Goal: Task Accomplishment & Management: Complete application form

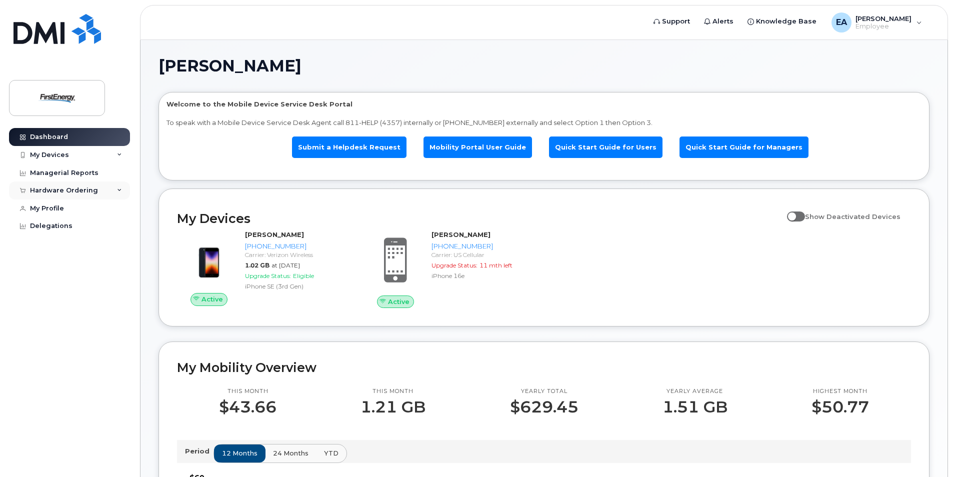
click at [68, 194] on div "Hardware Ordering" at bounding box center [64, 190] width 68 height 8
click at [66, 230] on div "New Order" at bounding box center [53, 227] width 38 height 9
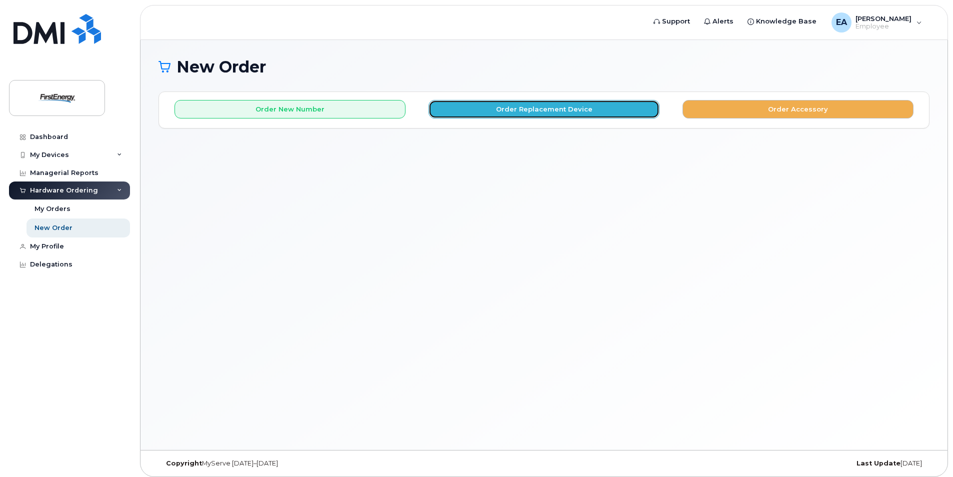
click at [601, 113] on button "Order Replacement Device" at bounding box center [543, 109] width 231 height 18
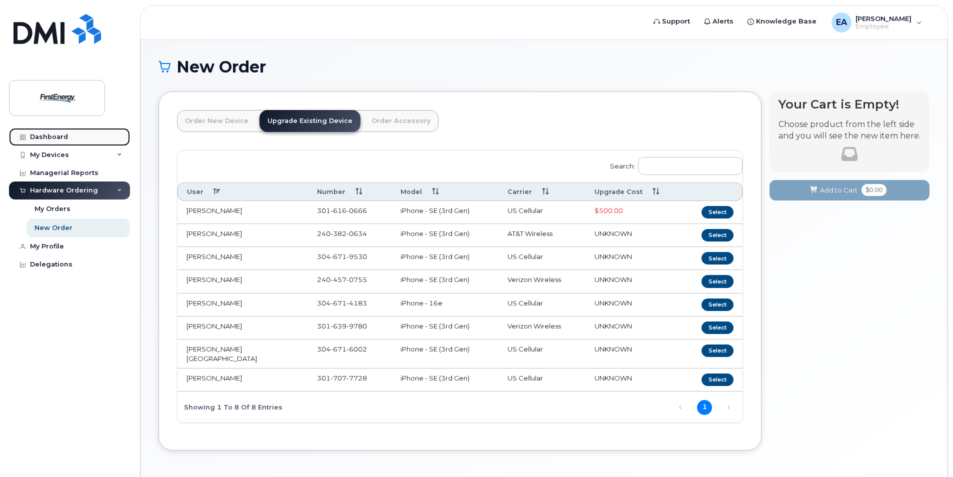
click at [51, 132] on link "Dashboard" at bounding box center [69, 137] width 121 height 18
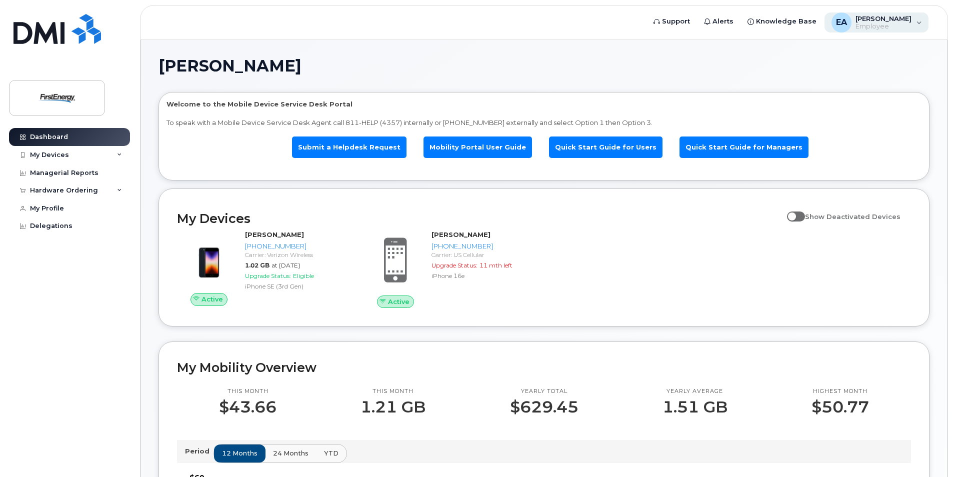
click at [916, 22] on div "EA [PERSON_NAME] Employee" at bounding box center [876, 22] width 104 height 20
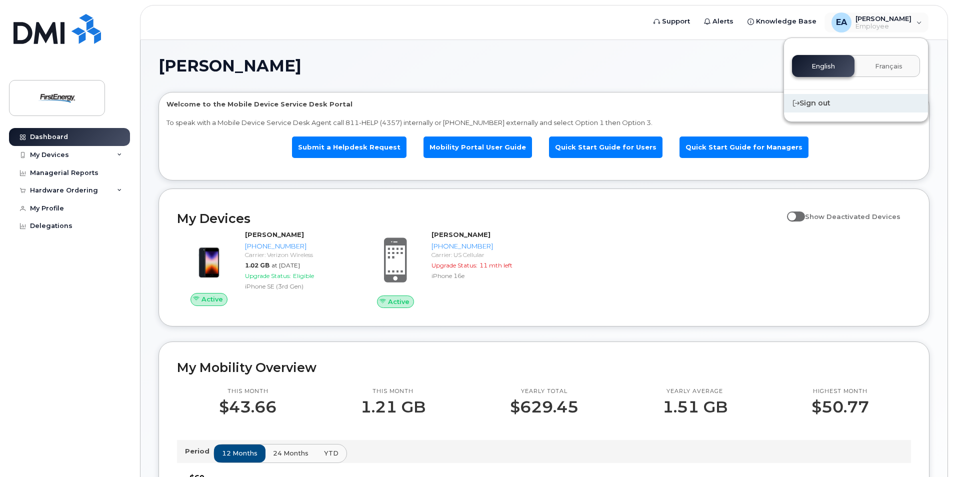
click at [813, 102] on div "Sign out" at bounding box center [856, 103] width 144 height 18
